Goal: Find specific page/section: Find specific page/section

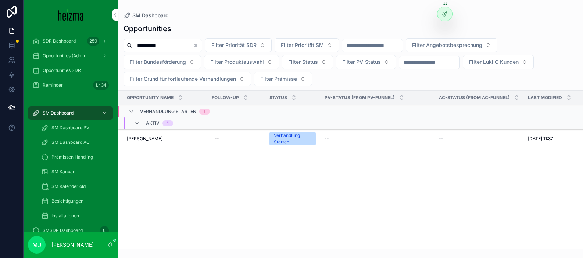
click at [163, 46] on input "**********" at bounding box center [163, 45] width 60 height 10
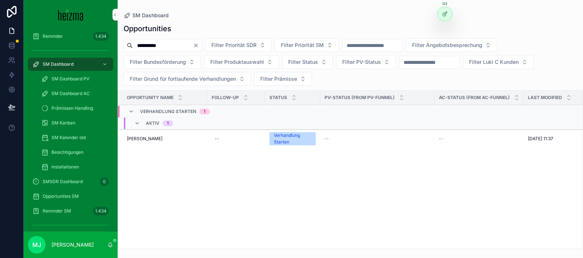
click at [163, 46] on input "**********" at bounding box center [163, 45] width 60 height 10
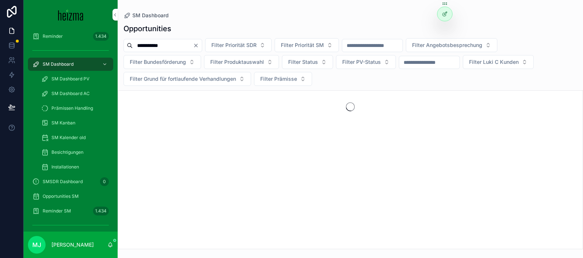
click at [201, 19] on div "**********" at bounding box center [350, 134] width 465 height 230
click at [175, 38] on div "**********" at bounding box center [350, 62] width 465 height 48
click at [176, 42] on input "**********" at bounding box center [163, 45] width 60 height 10
click at [145, 44] on input "**********" at bounding box center [163, 45] width 60 height 10
click at [153, 45] on input "**********" at bounding box center [163, 45] width 60 height 10
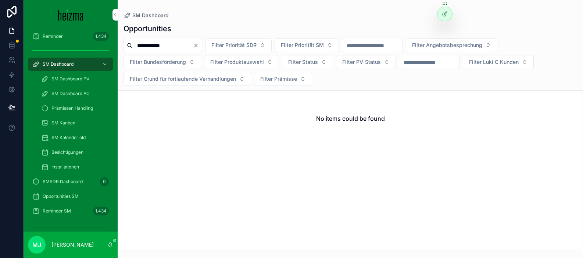
click at [153, 45] on input "**********" at bounding box center [163, 45] width 60 height 10
type input "***"
click at [123, 87] on div "Opportunities *** Filter Priorität SDR Filter Priorität SM Filter Angebotsbespr…" at bounding box center [350, 134] width 465 height 230
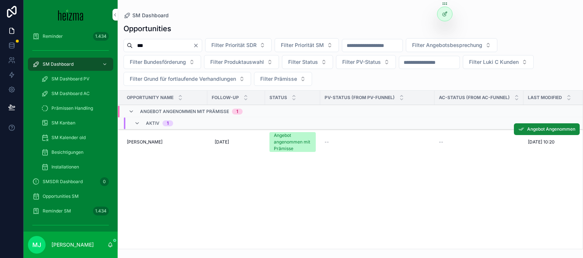
click at [140, 139] on span "[PERSON_NAME]" at bounding box center [145, 142] width 36 height 6
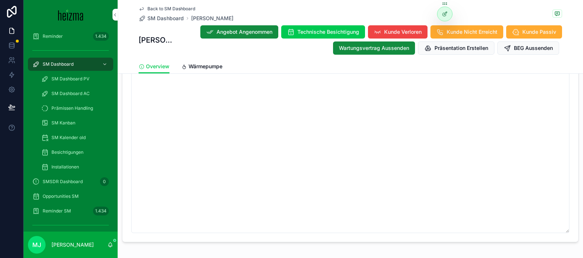
scroll to position [1228, 0]
click at [205, 69] on span "Wärmepumpe" at bounding box center [205, 66] width 34 height 7
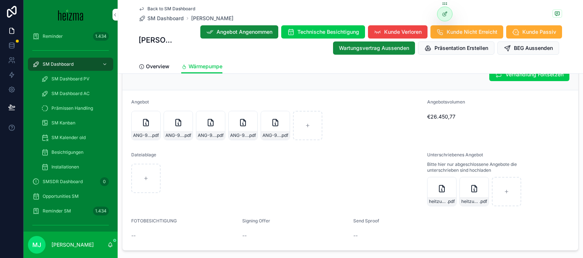
scroll to position [1701, 0]
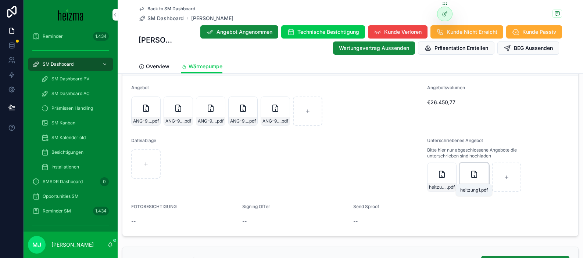
click at [476, 184] on span "heitzung1" at bounding box center [470, 187] width 18 height 6
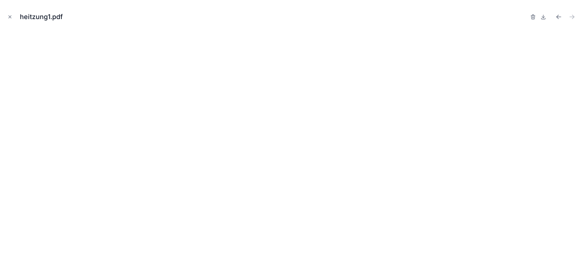
click at [560, 22] on div "heitzung1.pdf" at bounding box center [291, 17] width 571 height 22
click at [559, 17] on icon "Previous file" at bounding box center [558, 16] width 7 height 7
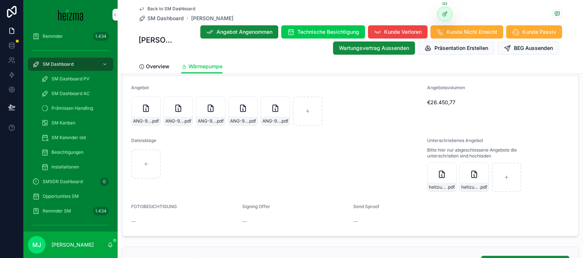
scroll to position [1696, 0]
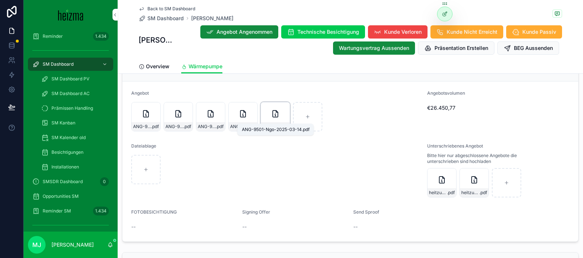
click at [277, 124] on span "ANG-9501-Ngo-2025-03-14" at bounding box center [271, 127] width 18 height 6
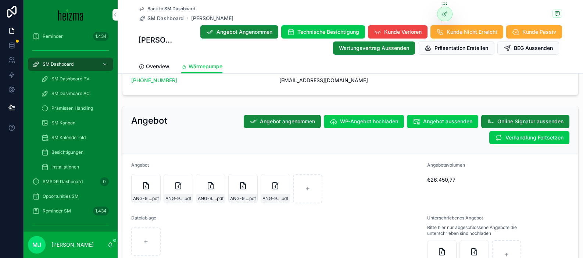
scroll to position [1625, 0]
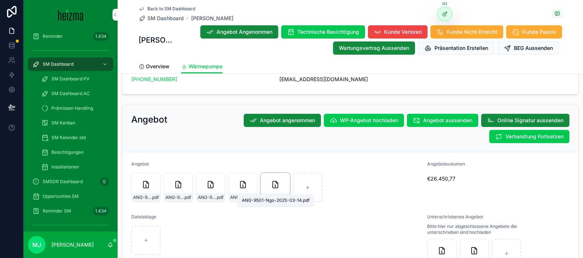
click at [281, 195] on span ".pdf" at bounding box center [284, 198] width 8 height 6
click at [181, 87] on div "Besichtigung Dateiablage -- Besichtigungstermin [DATE] 09:00 Missing Details An…" at bounding box center [350, 23] width 465 height 148
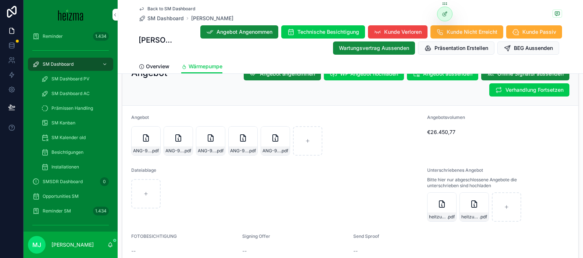
scroll to position [1672, 0]
click at [438, 212] on div "heitzung2 .pdf" at bounding box center [441, 216] width 29 height 9
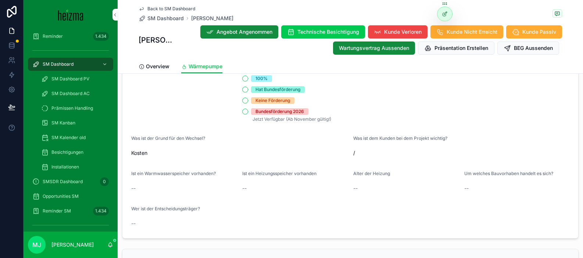
scroll to position [1327, 0]
click at [357, 150] on span "/" at bounding box center [461, 153] width 216 height 7
click at [359, 150] on span "/" at bounding box center [461, 153] width 216 height 7
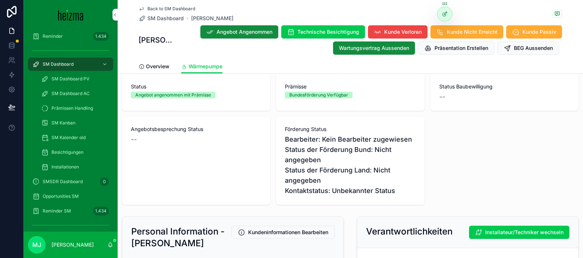
scroll to position [0, 0]
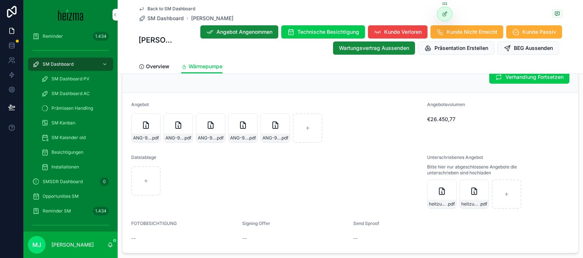
scroll to position [1686, 0]
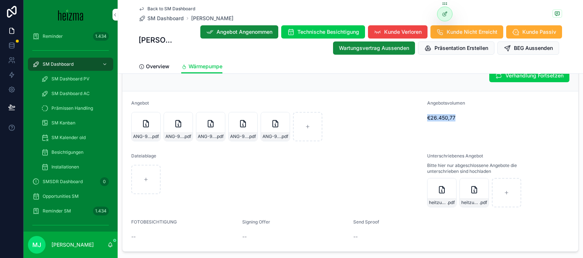
drag, startPoint x: 427, startPoint y: 111, endPoint x: 468, endPoint y: 111, distance: 40.4
click at [468, 114] on span "€26.450,77" at bounding box center [479, 117] width 105 height 7
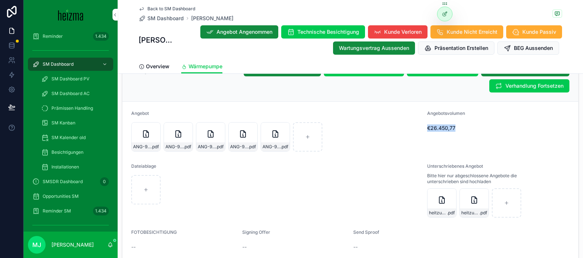
scroll to position [1673, 0]
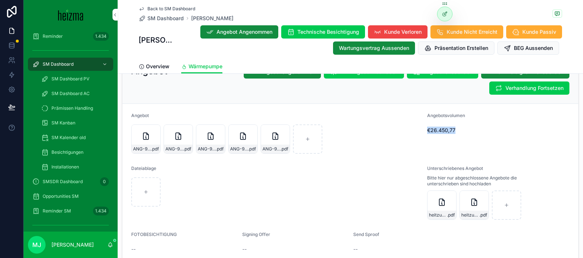
click at [448, 127] on span "€26.450,77" at bounding box center [479, 130] width 105 height 7
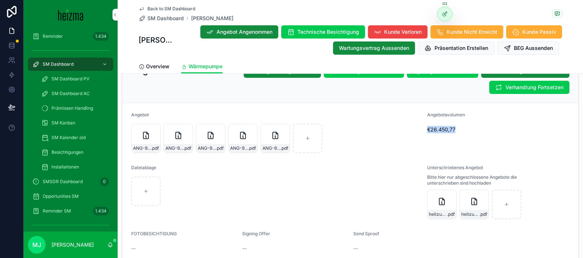
click at [448, 126] on span "€26.450,77" at bounding box center [479, 129] width 105 height 7
click at [442, 126] on span "€26.450,77" at bounding box center [479, 129] width 105 height 7
click at [437, 126] on span "€26.450,77" at bounding box center [479, 129] width 105 height 7
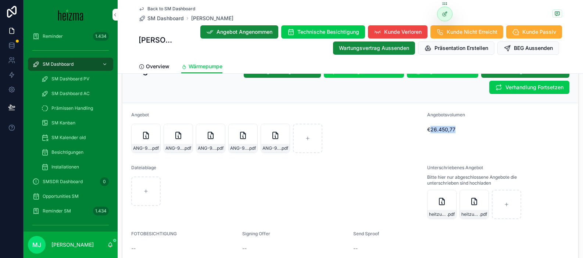
click at [437, 126] on span "€26.450,77" at bounding box center [479, 129] width 105 height 7
click at [385, 124] on div "ANG-9501-Ngo-2025-03-14 .pdf ANG-9501-Ngo-2025-03-14 .pdf ANG-9501-Ngo-2025-03-…" at bounding box center [276, 138] width 290 height 29
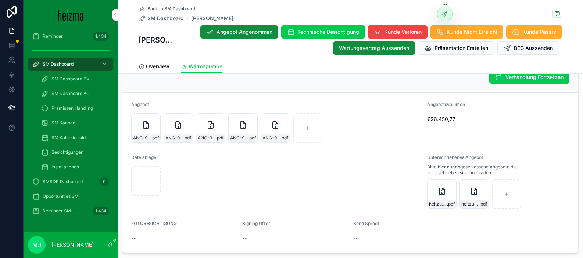
scroll to position [1686, 0]
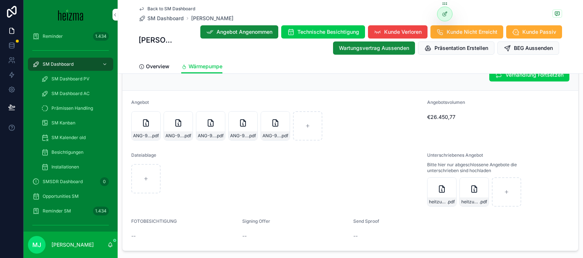
click at [385, 117] on div "ANG-9501-Ngo-2025-03-14 .pdf ANG-9501-Ngo-2025-03-14 .pdf ANG-9501-Ngo-2025-03-…" at bounding box center [276, 125] width 290 height 29
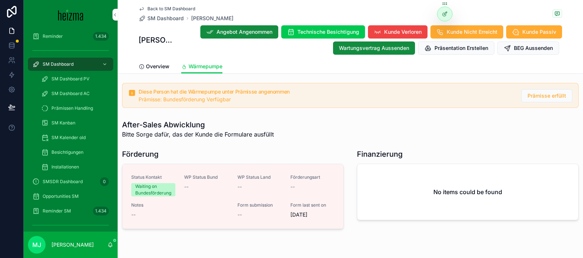
scroll to position [1950, 0]
click at [380, 149] on h1 "Finanzierung" at bounding box center [380, 154] width 46 height 10
click at [385, 149] on h1 "Finanzierung" at bounding box center [380, 154] width 46 height 10
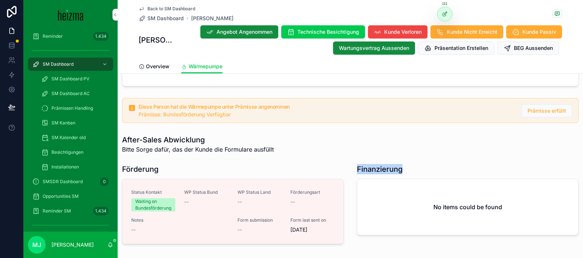
scroll to position [1935, 0]
click at [391, 164] on h1 "Finanzierung" at bounding box center [380, 169] width 46 height 10
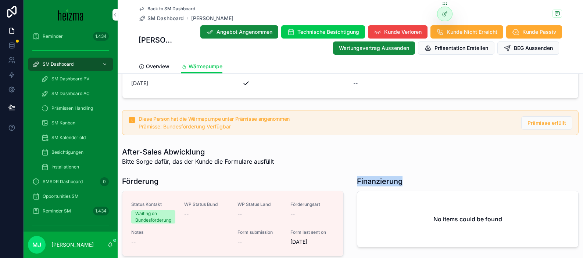
click at [388, 176] on h1 "Finanzierung" at bounding box center [380, 181] width 46 height 10
click at [409, 176] on div "Finanzierung" at bounding box center [468, 181] width 222 height 10
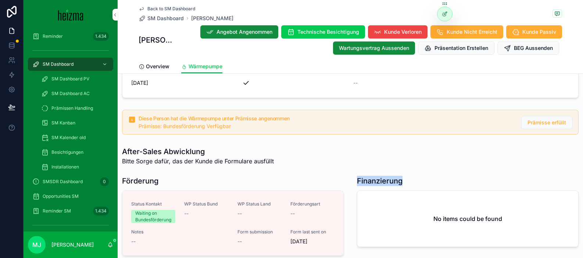
drag, startPoint x: 384, startPoint y: 173, endPoint x: 408, endPoint y: 175, distance: 23.5
click at [408, 176] on div "Finanzierung" at bounding box center [468, 181] width 222 height 10
drag, startPoint x: 357, startPoint y: 174, endPoint x: 402, endPoint y: 172, distance: 44.1
click at [402, 176] on h1 "Finanzierung" at bounding box center [380, 181] width 46 height 10
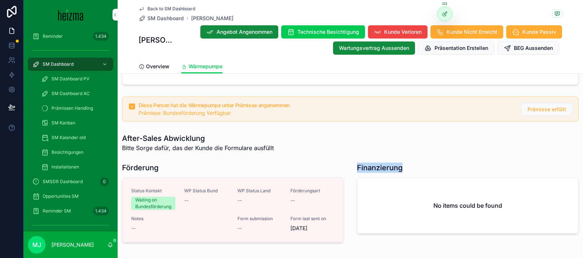
scroll to position [1934, 0]
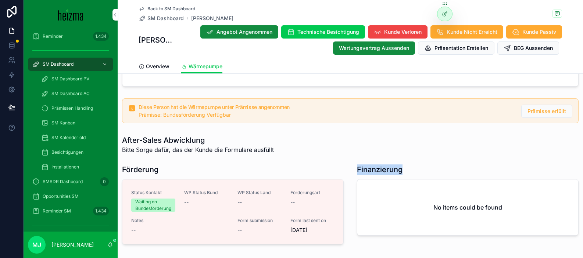
click at [380, 165] on h1 "Finanzierung" at bounding box center [380, 170] width 46 height 10
drag, startPoint x: 358, startPoint y: 164, endPoint x: 429, endPoint y: 165, distance: 71.3
click at [429, 165] on div "Finanzierung" at bounding box center [468, 170] width 222 height 10
click at [424, 165] on div "Finanzierung" at bounding box center [468, 170] width 222 height 10
drag, startPoint x: 358, startPoint y: 164, endPoint x: 402, endPoint y: 159, distance: 44.3
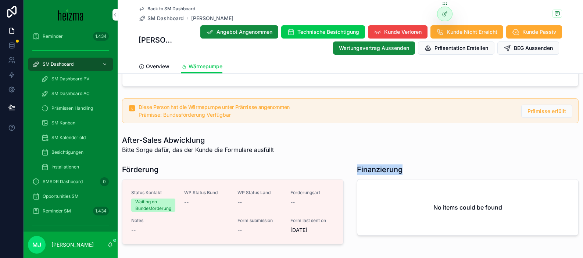
click at [402, 162] on div "Finanzierung No items could be found" at bounding box center [467, 206] width 230 height 89
click at [389, 169] on div "Finanzierung No items could be found" at bounding box center [468, 200] width 222 height 71
drag, startPoint x: 358, startPoint y: 163, endPoint x: 403, endPoint y: 161, distance: 45.2
click at [403, 165] on div "Finanzierung" at bounding box center [468, 170] width 222 height 10
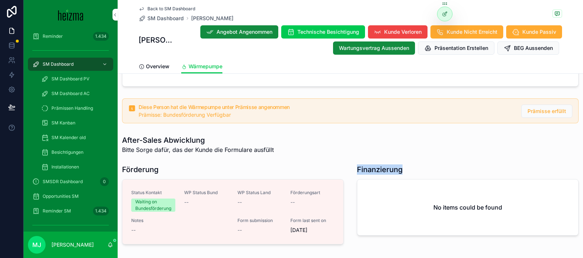
drag, startPoint x: 371, startPoint y: 161, endPoint x: 405, endPoint y: 162, distance: 34.2
click at [405, 162] on div "Finanzierung No items could be found" at bounding box center [467, 206] width 230 height 89
click at [401, 165] on h1 "Finanzierung" at bounding box center [380, 170] width 46 height 10
drag, startPoint x: 403, startPoint y: 162, endPoint x: 357, endPoint y: 162, distance: 46.3
click at [357, 165] on div "Finanzierung" at bounding box center [468, 170] width 222 height 10
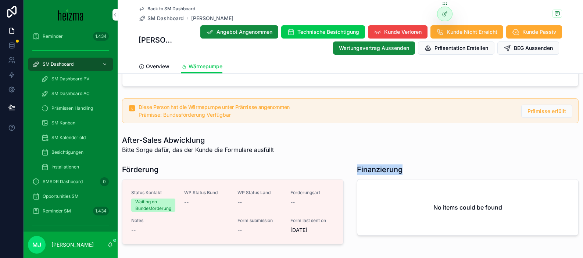
click at [357, 165] on h1 "Finanzierung" at bounding box center [380, 170] width 46 height 10
drag, startPoint x: 358, startPoint y: 162, endPoint x: 411, endPoint y: 162, distance: 53.3
click at [411, 165] on div "Finanzierung" at bounding box center [468, 170] width 222 height 10
drag, startPoint x: 391, startPoint y: 159, endPoint x: 348, endPoint y: 161, distance: 42.6
click at [391, 165] on h1 "Finanzierung" at bounding box center [380, 170] width 46 height 10
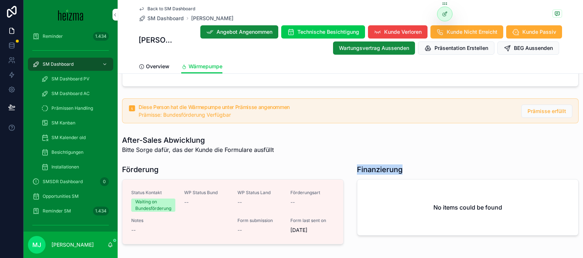
drag, startPoint x: 359, startPoint y: 163, endPoint x: 416, endPoint y: 163, distance: 56.6
click at [416, 165] on div "Finanzierung" at bounding box center [468, 170] width 222 height 10
drag, startPoint x: 358, startPoint y: 162, endPoint x: 424, endPoint y: 166, distance: 66.6
click at [424, 166] on div "Finanzierung" at bounding box center [468, 170] width 222 height 10
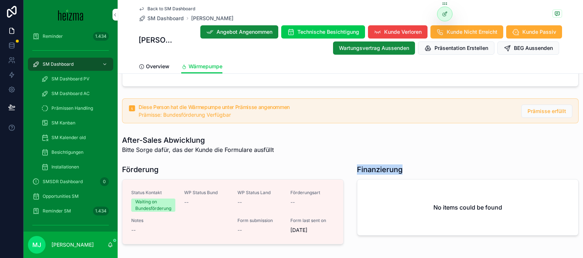
click at [356, 162] on div "Finanzierung No items could be found" at bounding box center [467, 206] width 230 height 89
drag, startPoint x: 359, startPoint y: 162, endPoint x: 404, endPoint y: 162, distance: 45.6
click at [404, 165] on div "Finanzierung" at bounding box center [468, 170] width 222 height 10
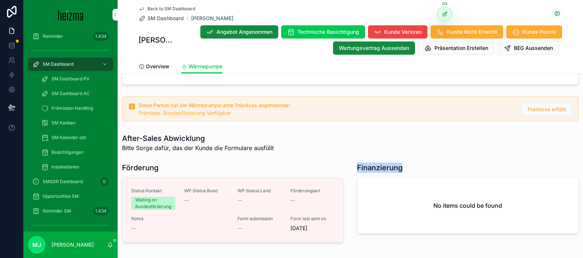
click at [359, 160] on div "Finanzierung No items could be found" at bounding box center [467, 204] width 230 height 89
click at [364, 163] on h1 "Finanzierung" at bounding box center [380, 168] width 46 height 10
click at [386, 163] on h1 "Finanzierung" at bounding box center [380, 168] width 46 height 10
click at [385, 163] on h1 "Finanzierung" at bounding box center [380, 168] width 46 height 10
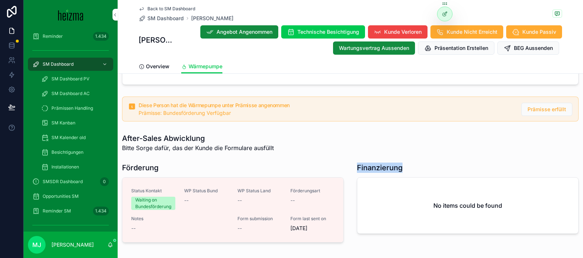
click at [406, 163] on div "Finanzierung" at bounding box center [468, 168] width 222 height 10
drag, startPoint x: 402, startPoint y: 162, endPoint x: 358, endPoint y: 162, distance: 43.7
click at [358, 163] on h1 "Finanzierung" at bounding box center [380, 168] width 46 height 10
click at [356, 160] on div "Finanzierung No items could be found" at bounding box center [467, 204] width 230 height 89
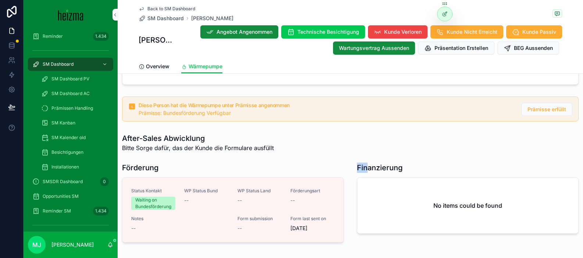
scroll to position [1937, 0]
drag, startPoint x: 357, startPoint y: 160, endPoint x: 413, endPoint y: 162, distance: 55.5
click at [413, 162] on div "Finanzierung" at bounding box center [468, 167] width 222 height 10
click at [386, 168] on div "Finanzierung No items could be found" at bounding box center [468, 197] width 222 height 71
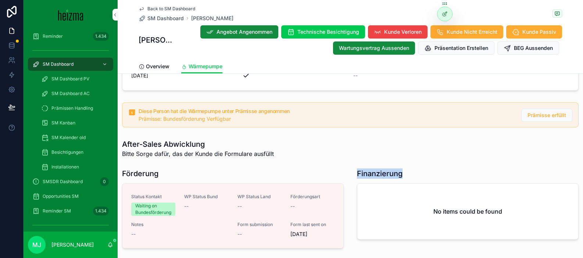
drag, startPoint x: 401, startPoint y: 167, endPoint x: 353, endPoint y: 166, distance: 47.8
click at [353, 166] on div "Finanzierung No items could be found" at bounding box center [467, 210] width 230 height 89
click at [360, 169] on h1 "Finanzierung" at bounding box center [380, 174] width 46 height 10
drag, startPoint x: 357, startPoint y: 166, endPoint x: 403, endPoint y: 169, distance: 45.3
click at [403, 169] on div "Finanzierung No items could be found" at bounding box center [467, 210] width 230 height 89
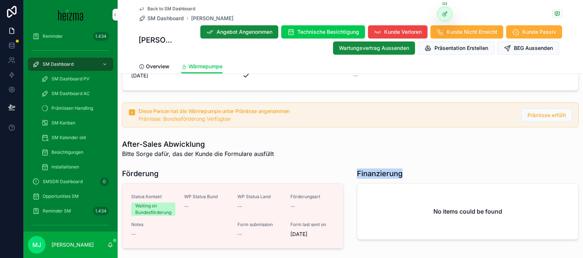
click at [402, 169] on div "Finanzierung" at bounding box center [468, 174] width 222 height 10
drag, startPoint x: 356, startPoint y: 168, endPoint x: 407, endPoint y: 168, distance: 50.7
click at [407, 168] on div "Finanzierung No items could be found" at bounding box center [467, 210] width 230 height 89
click at [388, 169] on h1 "Finanzierung" at bounding box center [380, 174] width 46 height 10
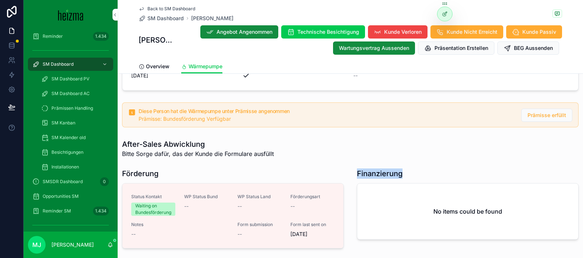
click at [388, 169] on h1 "Finanzierung" at bounding box center [380, 174] width 46 height 10
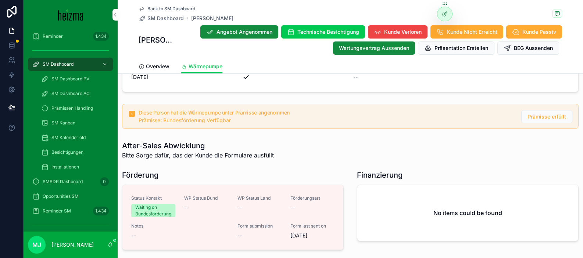
click at [405, 170] on div "Finanzierung" at bounding box center [468, 175] width 222 height 10
click at [387, 170] on h1 "Finanzierung" at bounding box center [380, 175] width 46 height 10
click at [409, 170] on div "Finanzierung" at bounding box center [468, 175] width 222 height 10
click at [387, 170] on h1 "Finanzierung" at bounding box center [380, 175] width 46 height 10
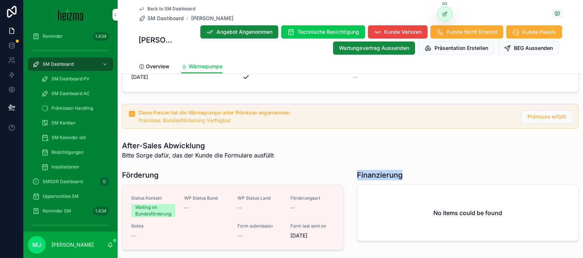
click at [387, 170] on h1 "Finanzierung" at bounding box center [380, 175] width 46 height 10
click at [407, 170] on div "Finanzierung" at bounding box center [468, 175] width 222 height 10
click at [381, 167] on div "Finanzierung No items could be found" at bounding box center [467, 211] width 230 height 89
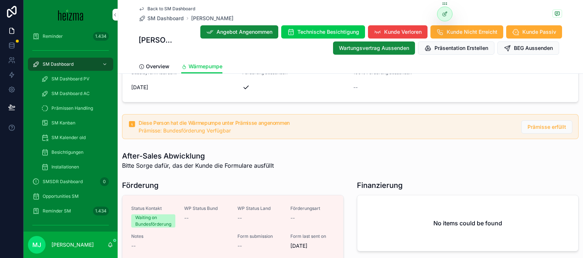
scroll to position [1919, 0]
click at [383, 180] on h1 "Finanzierung" at bounding box center [380, 185] width 46 height 10
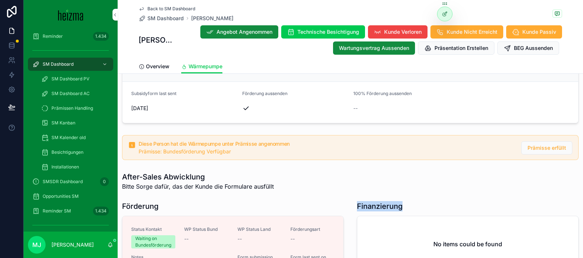
scroll to position [1914, 0]
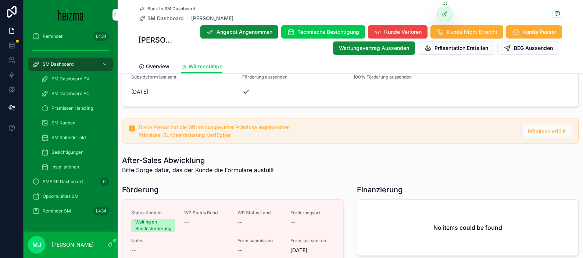
click at [389, 185] on h1 "Finanzierung" at bounding box center [380, 190] width 46 height 10
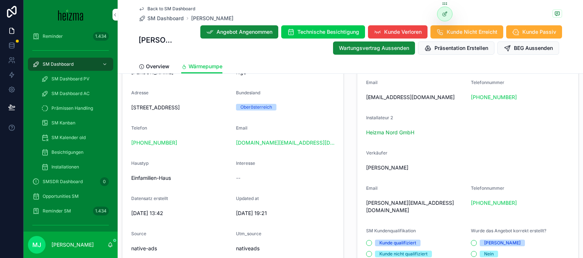
scroll to position [185, 0]
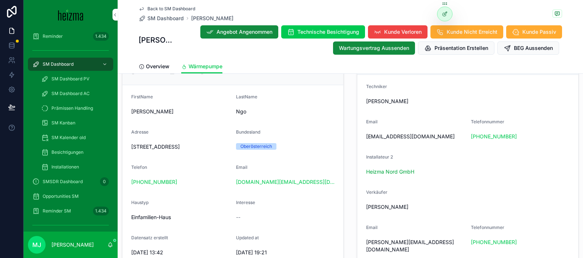
click at [345, 161] on div "Personal Information - [PERSON_NAME] Bearbeiten FirstName [PERSON_NAME] Adresse…" at bounding box center [233, 202] width 230 height 325
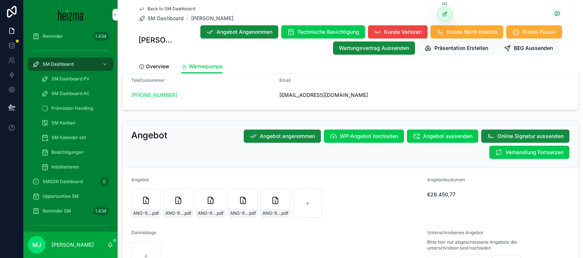
scroll to position [1661, 0]
